Goal: Transaction & Acquisition: Subscribe to service/newsletter

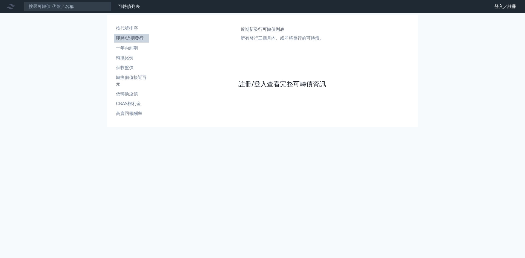
click at [274, 86] on link "註冊/登入查看完整可轉債資訊" at bounding box center [281, 84] width 87 height 9
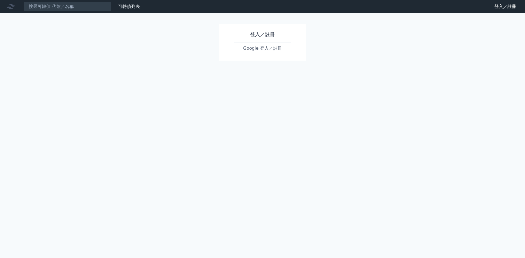
click at [265, 48] on link "Google 登入／註冊" at bounding box center [262, 48] width 57 height 11
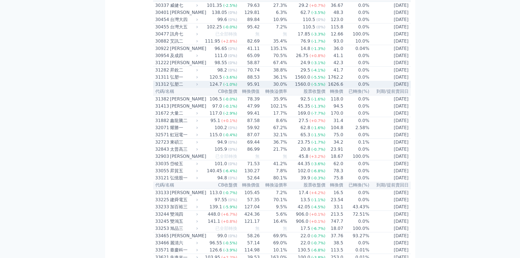
scroll to position [874, 0]
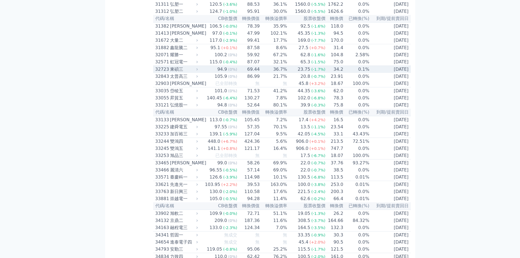
click at [163, 73] on div "32723" at bounding box center [161, 69] width 13 height 7
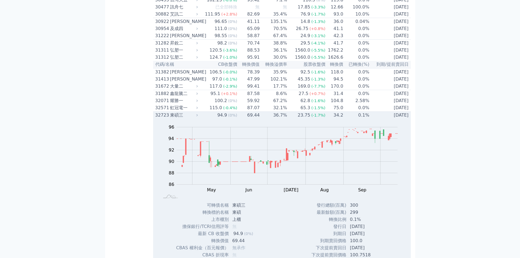
scroll to position [947, 0]
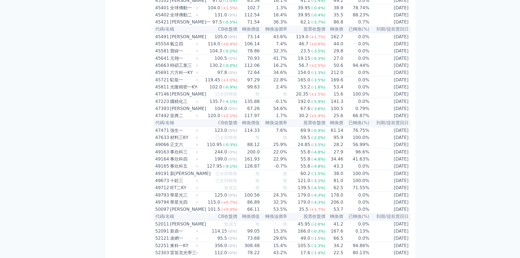
scroll to position [1530, 0]
